Goal: Check status: Check status

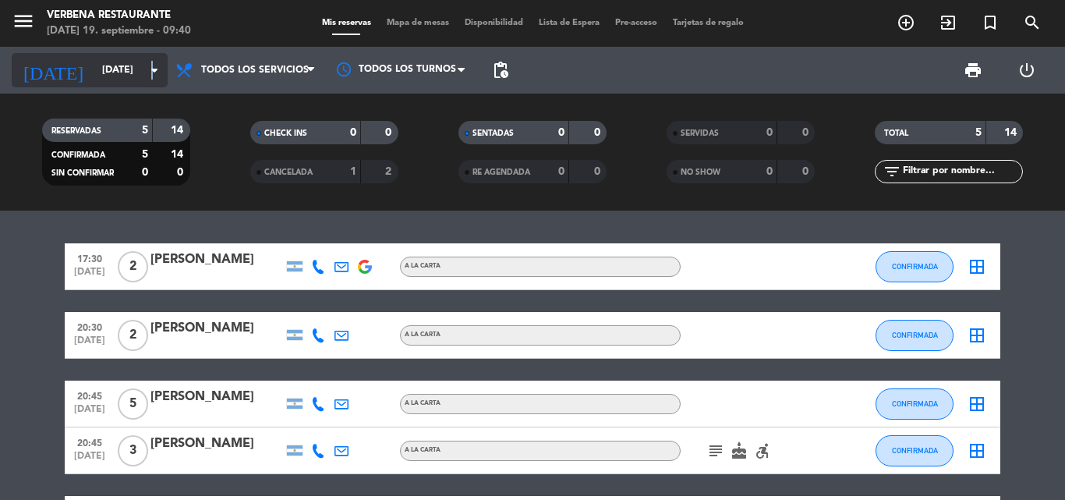
click at [152, 72] on icon "arrow_drop_down" at bounding box center [154, 70] width 19 height 19
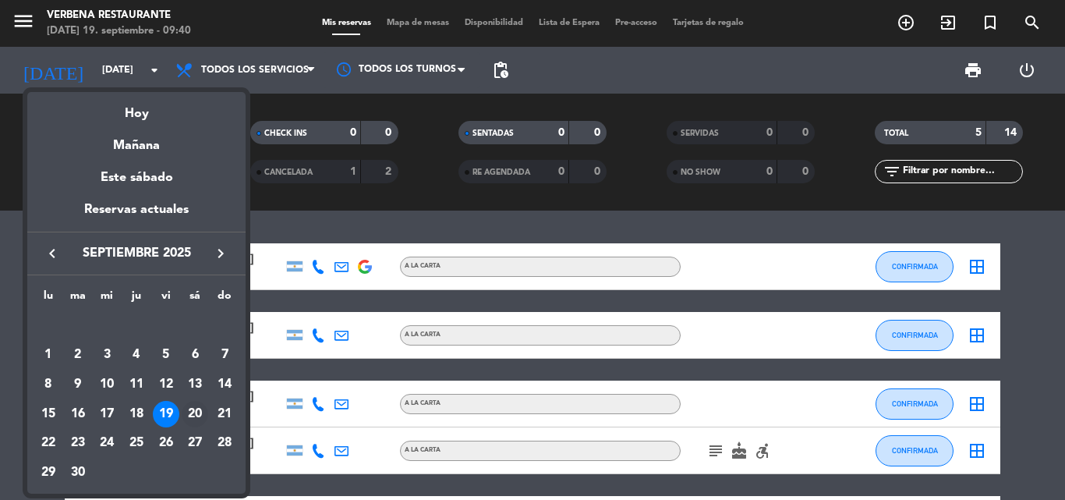
click at [193, 414] on div "20" at bounding box center [195, 414] width 27 height 27
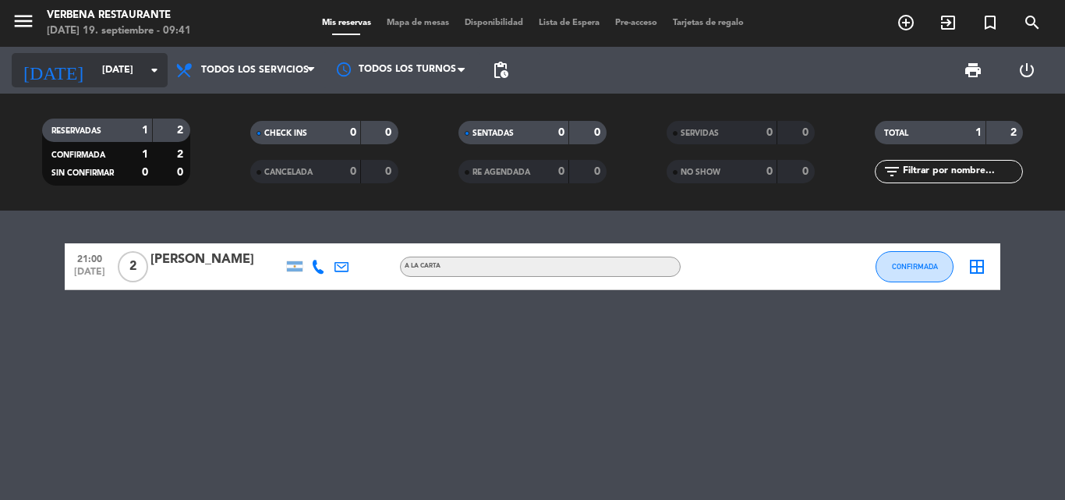
click at [152, 65] on icon "arrow_drop_down" at bounding box center [154, 70] width 19 height 19
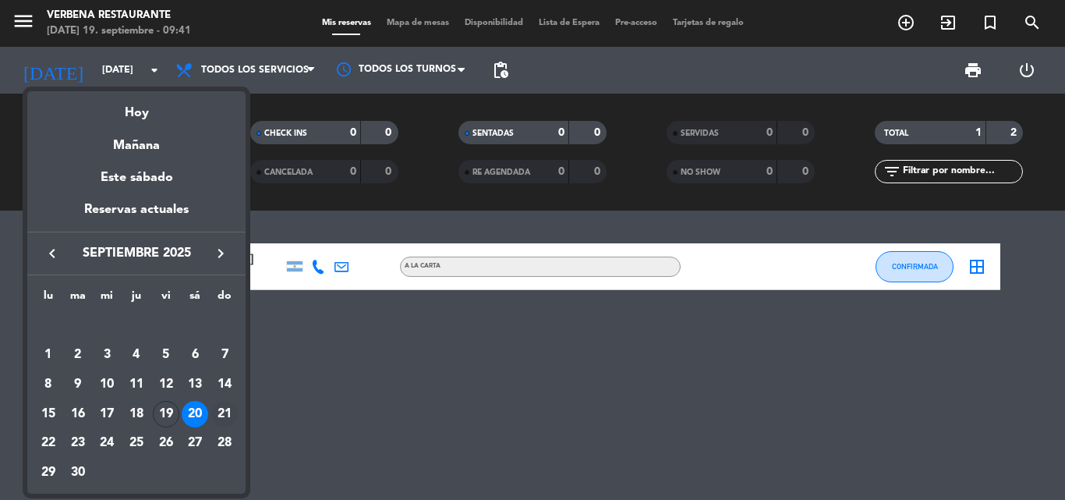
click at [220, 410] on div "21" at bounding box center [224, 414] width 27 height 27
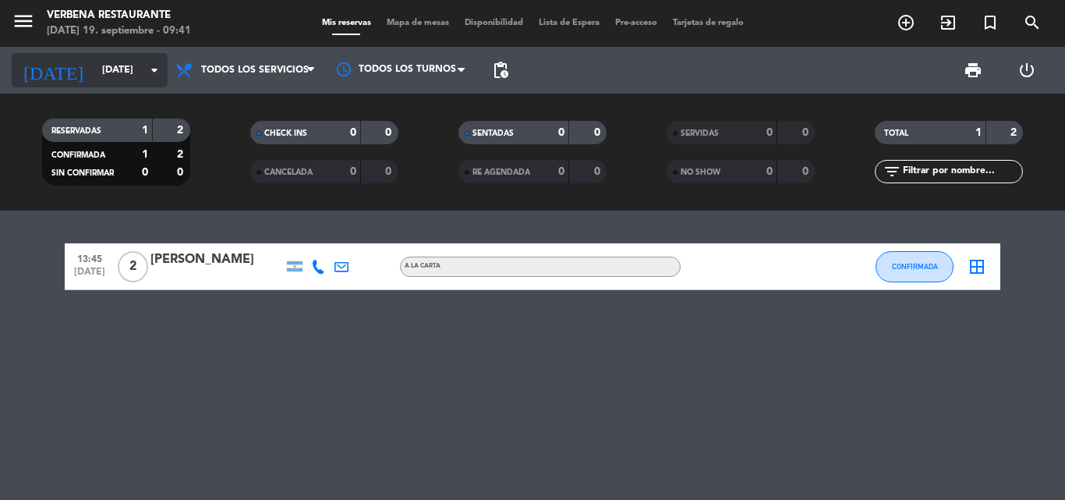
click at [152, 69] on icon "arrow_drop_down" at bounding box center [154, 70] width 19 height 19
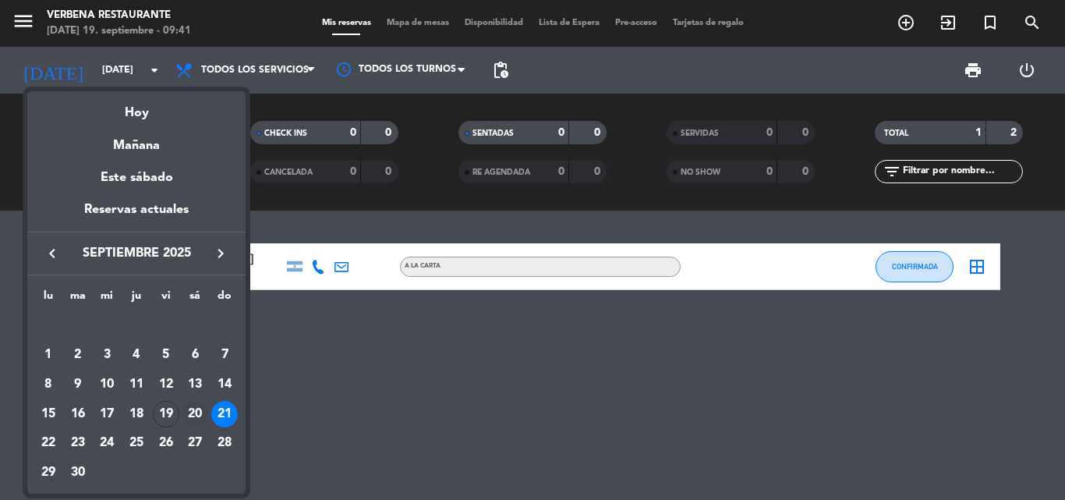
click at [203, 407] on div "20" at bounding box center [195, 414] width 27 height 27
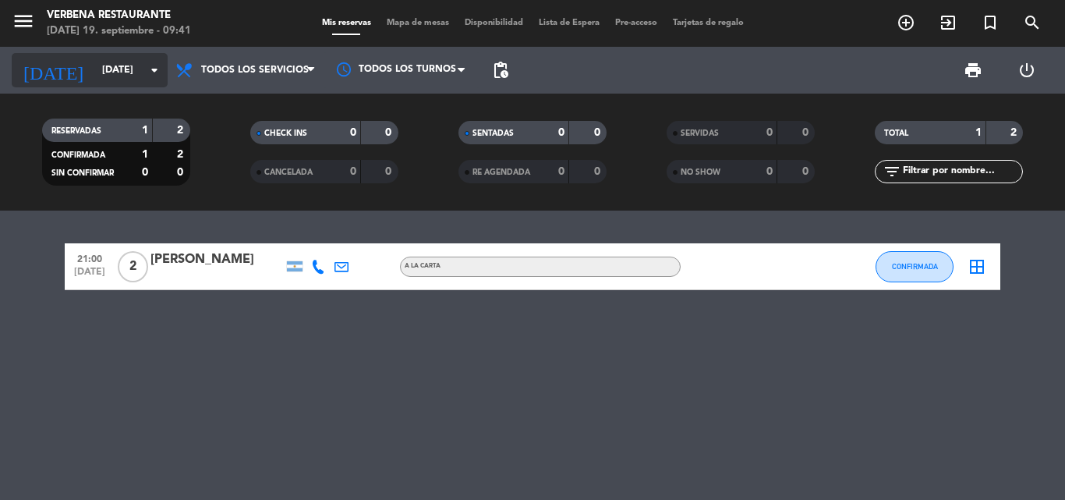
click at [157, 68] on icon "arrow_drop_down" at bounding box center [154, 70] width 19 height 19
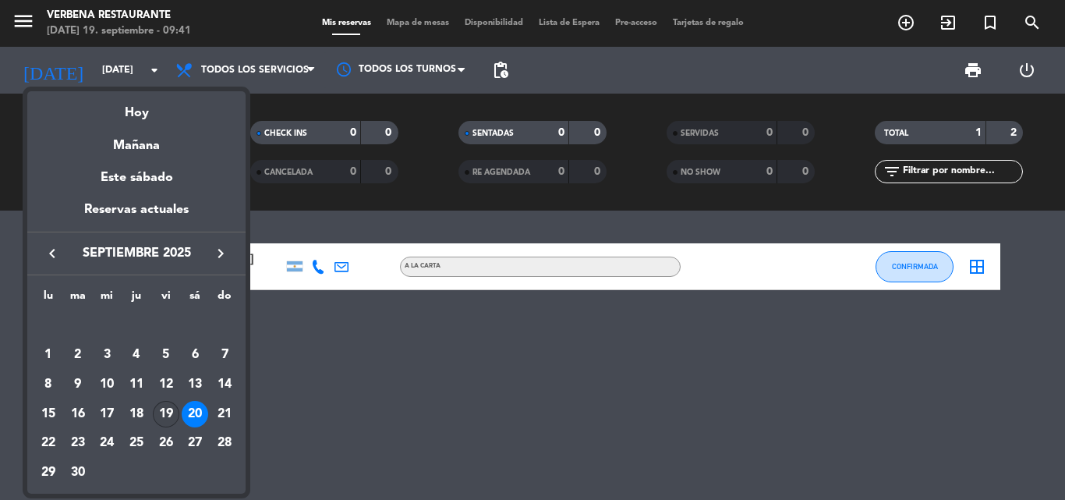
click at [167, 412] on div "19" at bounding box center [166, 414] width 27 height 27
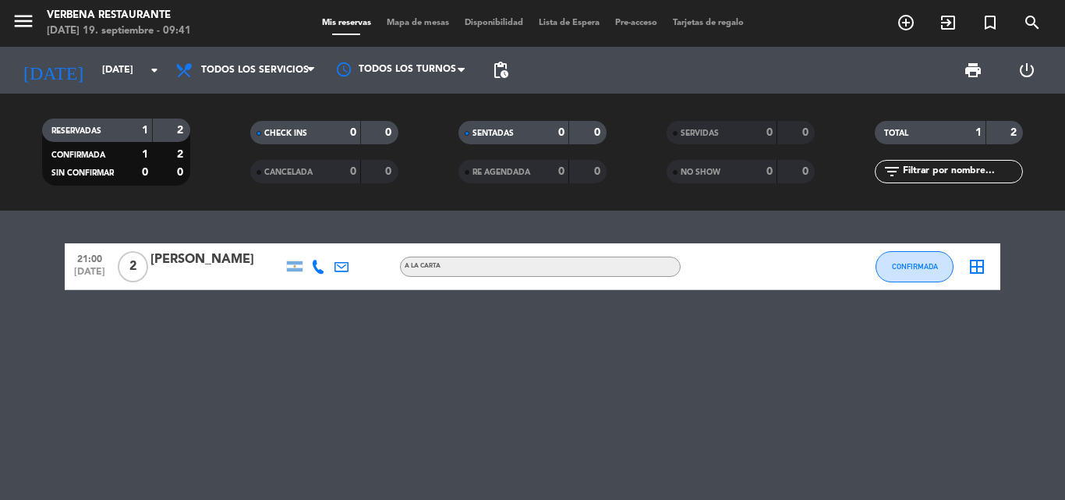
type input "[DATE]"
